Goal: Download file/media

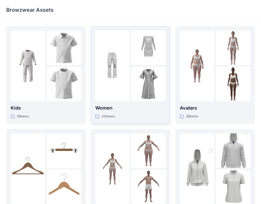
click at [117, 73] on img at bounding box center [112, 66] width 35 height 35
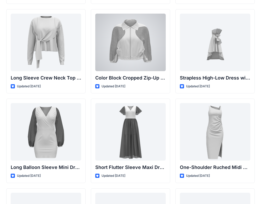
scroll to position [103, 0]
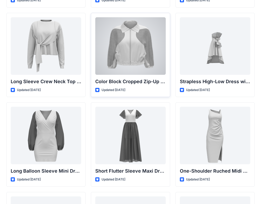
click at [123, 59] on div at bounding box center [130, 46] width 71 height 58
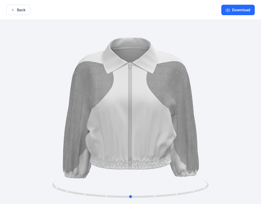
drag, startPoint x: 171, startPoint y: 93, endPoint x: 172, endPoint y: 84, distance: 8.1
click at [172, 84] on div at bounding box center [130, 112] width 261 height 185
click at [240, 7] on button "Download" at bounding box center [238, 10] width 33 height 10
click at [240, 10] on button "Download" at bounding box center [238, 10] width 33 height 10
click at [238, 7] on button "Download" at bounding box center [238, 10] width 33 height 10
